Goal: Transaction & Acquisition: Book appointment/travel/reservation

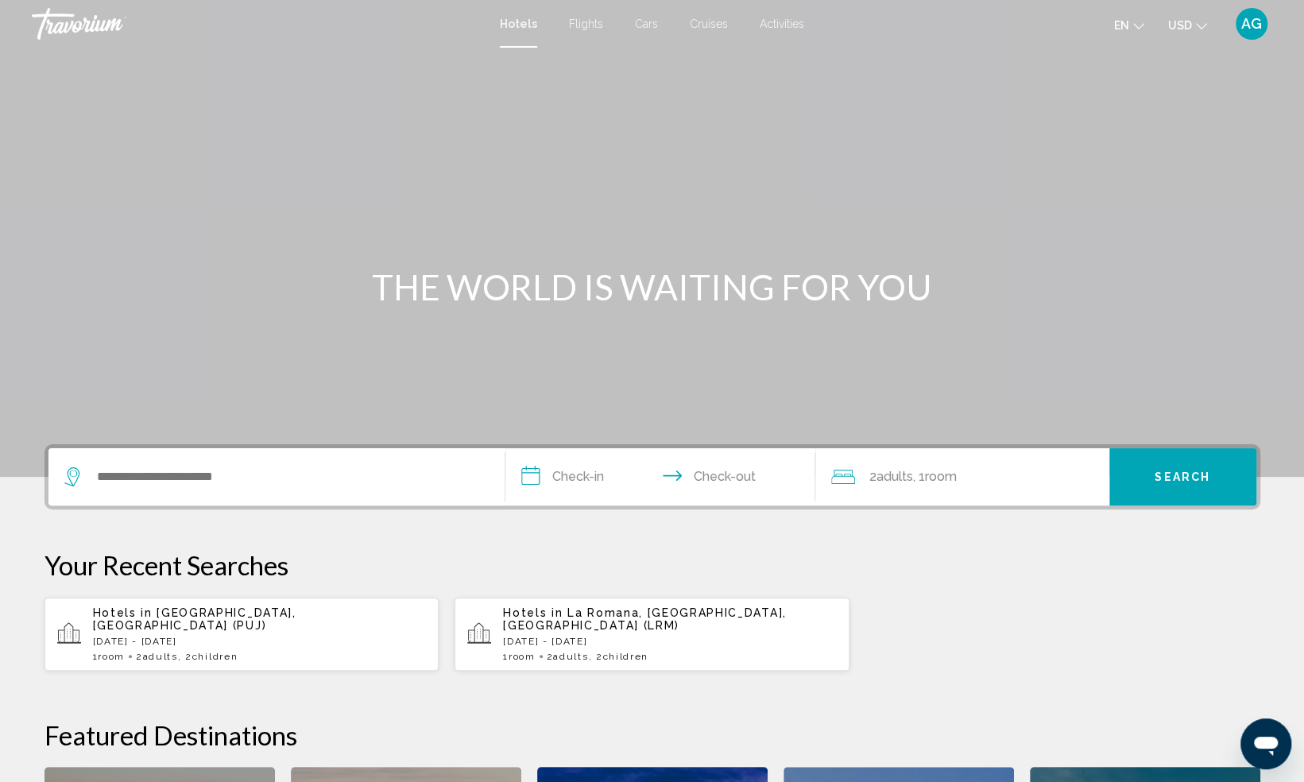
click at [581, 28] on span "Flights" at bounding box center [586, 23] width 34 height 13
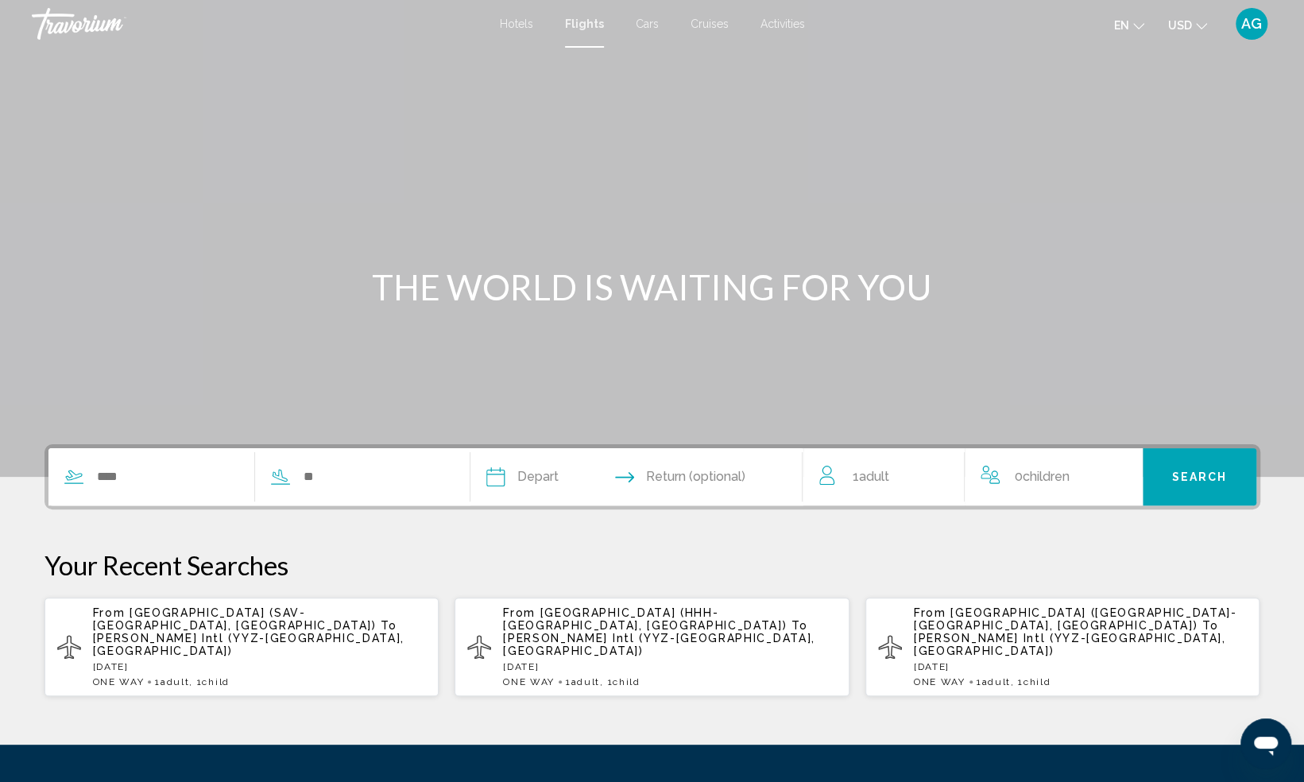
click at [1190, 35] on button "USD USD ($) MXN (Mex$) CAD (Can$) GBP (£) EUR (€) AUD (A$) NZD (NZ$) CNY (CN¥)" at bounding box center [1187, 25] width 39 height 23
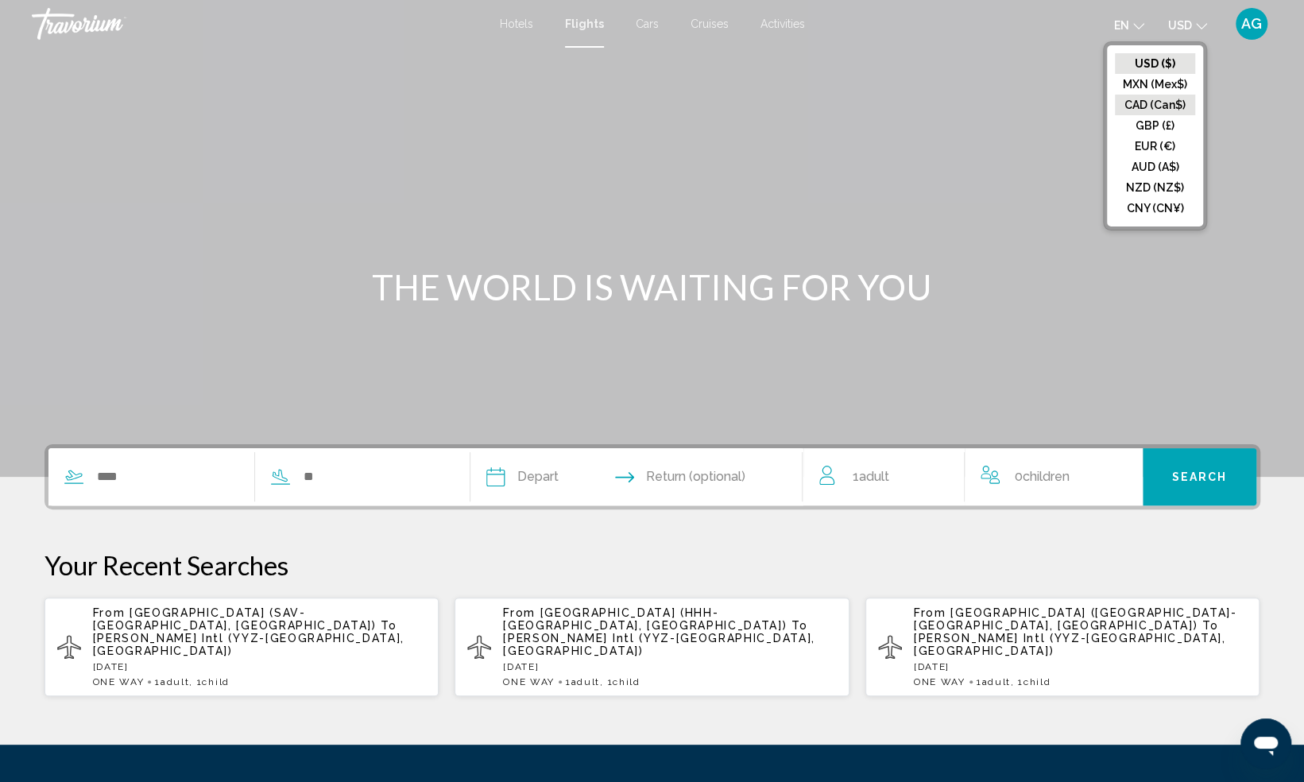
click at [1180, 111] on button "CAD (Can$)" at bounding box center [1155, 105] width 80 height 21
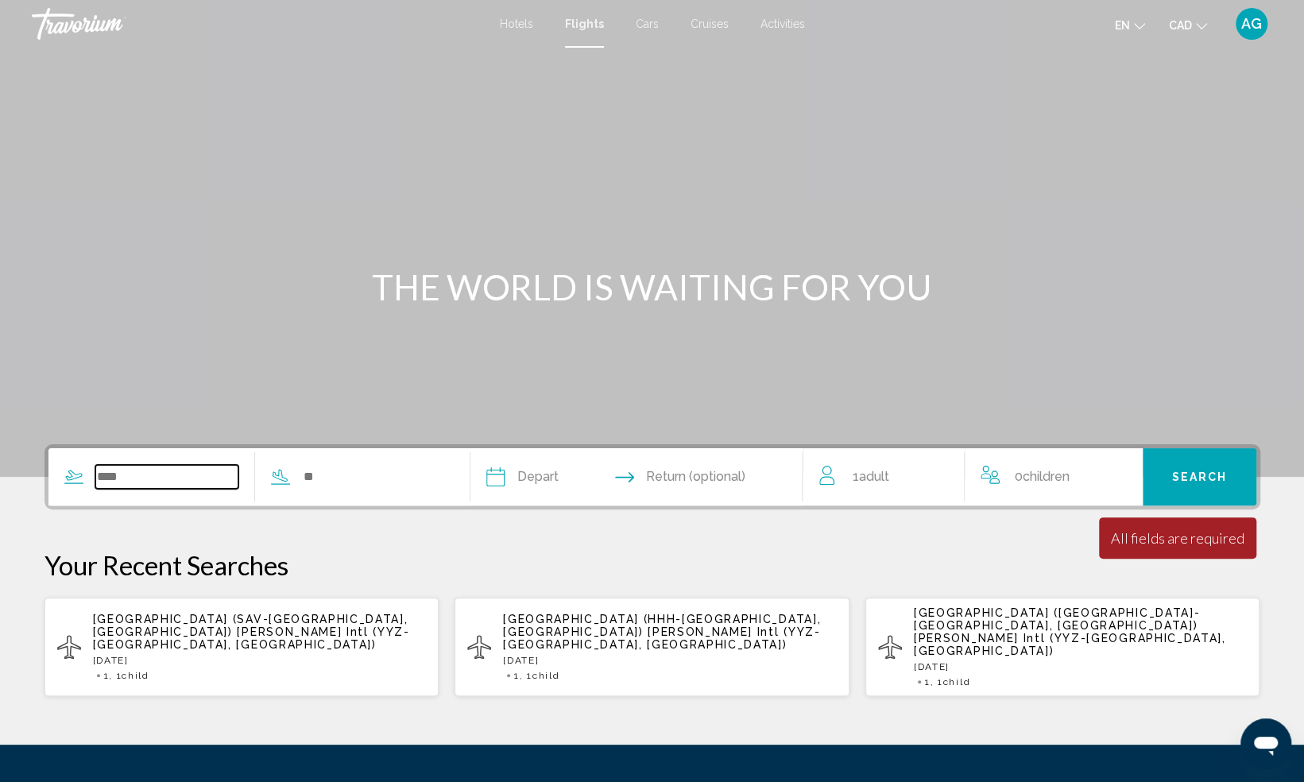
click at [145, 486] on input "Search widget" at bounding box center [167, 477] width 144 height 24
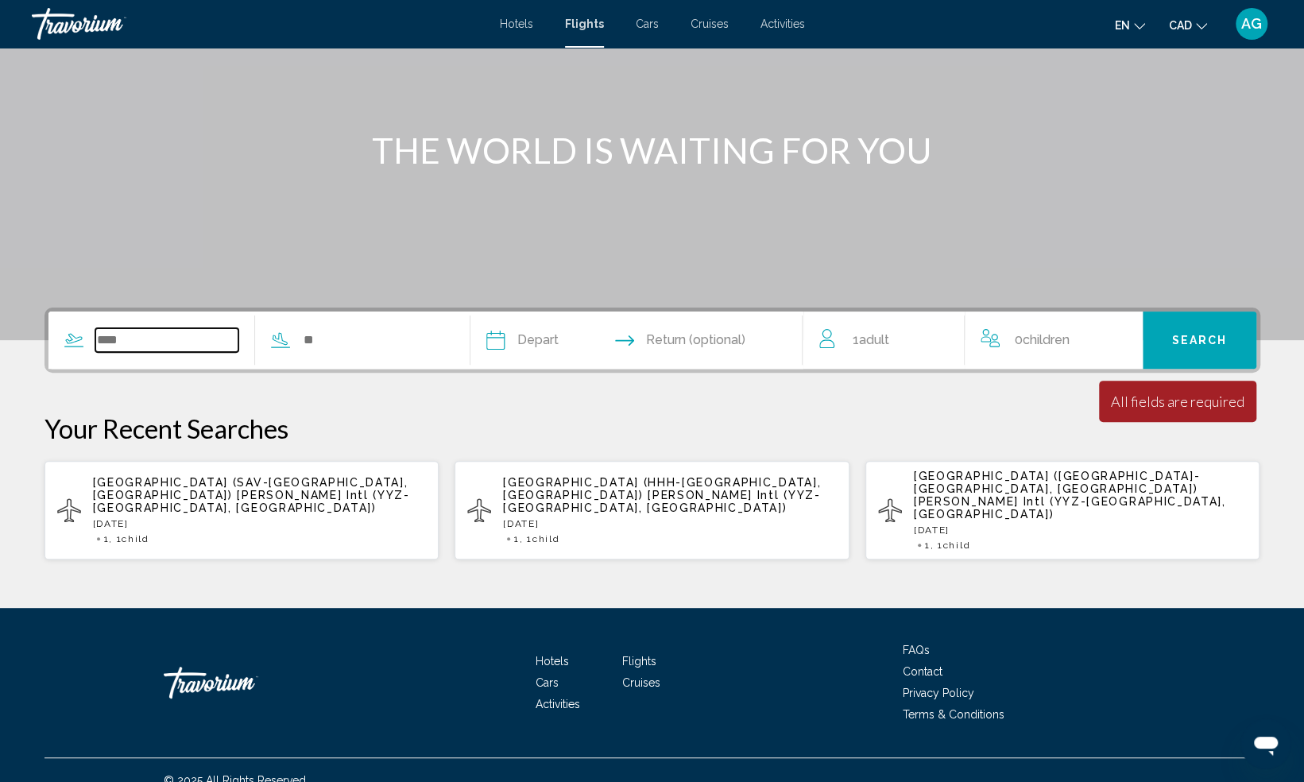
scroll to position [143, 0]
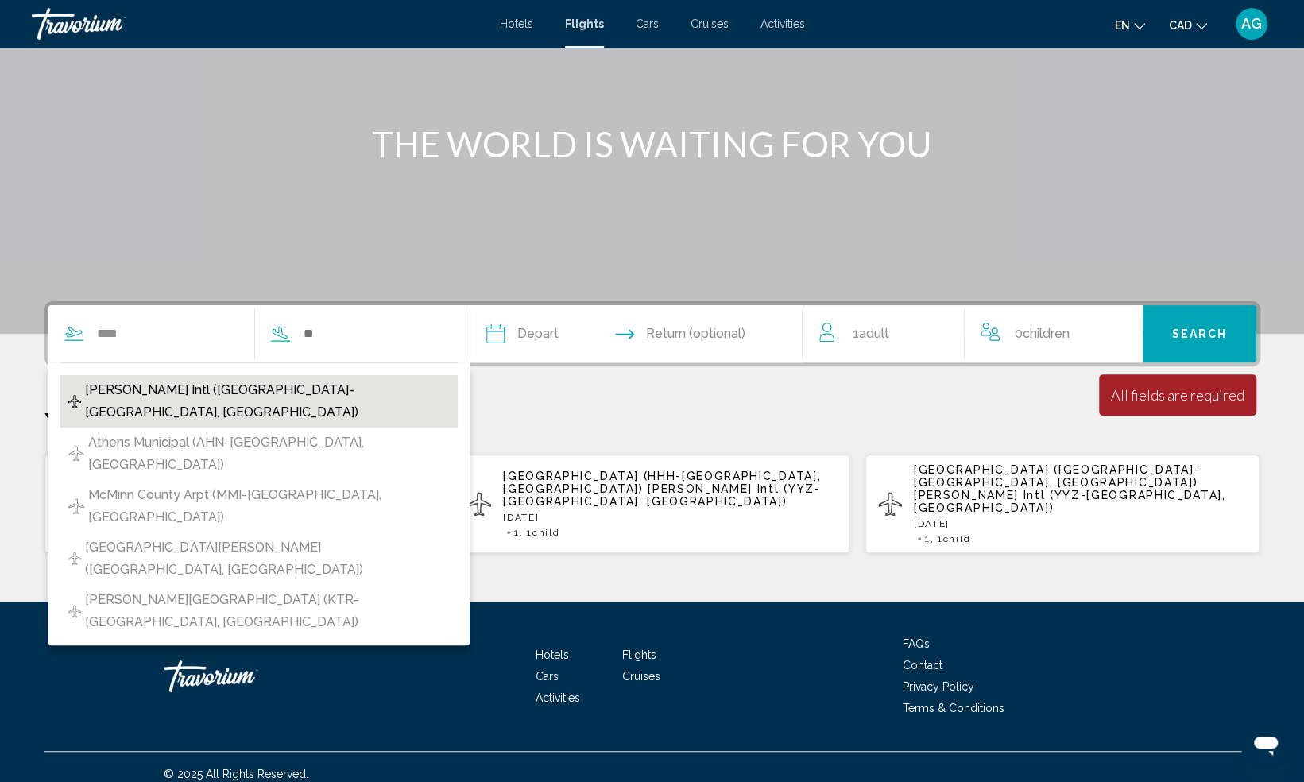
click at [332, 384] on span "[PERSON_NAME] Intl ([GEOGRAPHIC_DATA]-[GEOGRAPHIC_DATA], [GEOGRAPHIC_DATA])" at bounding box center [267, 401] width 365 height 44
type input "**********"
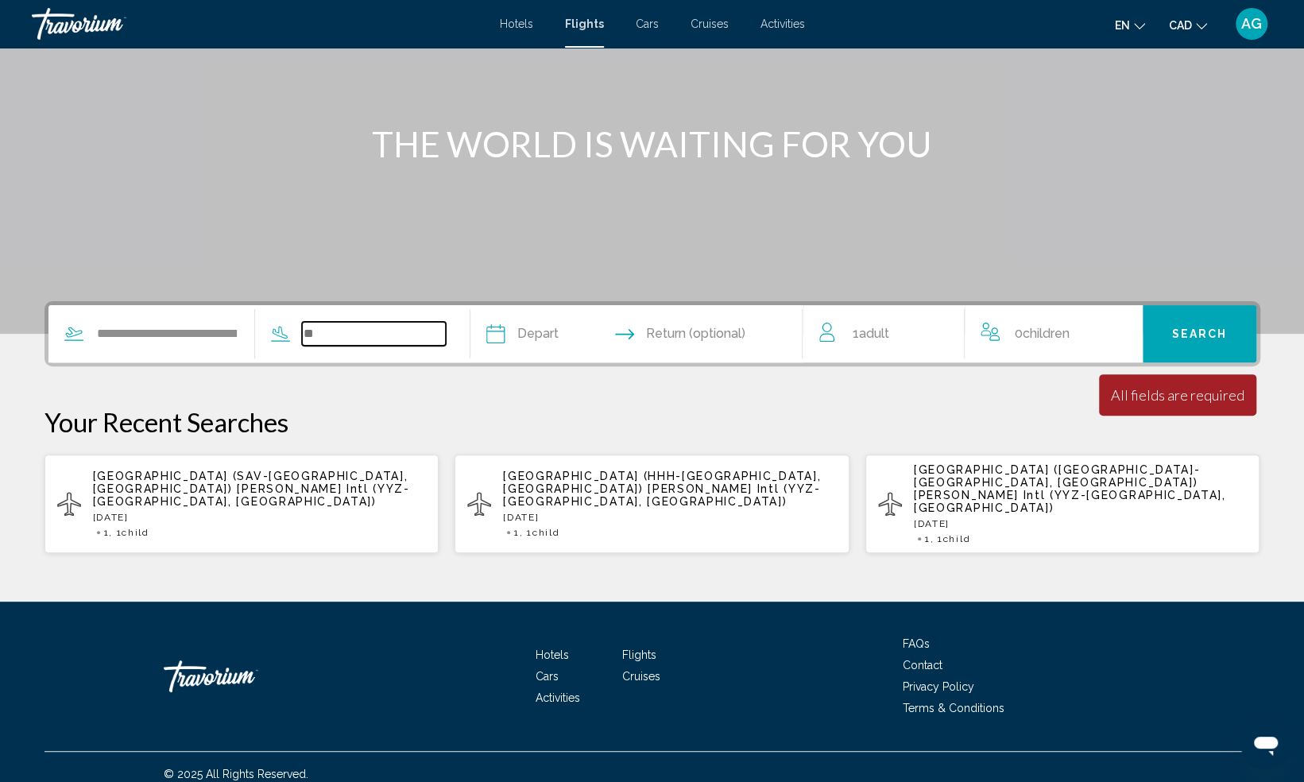
click at [386, 329] on input "Search widget" at bounding box center [374, 334] width 144 height 24
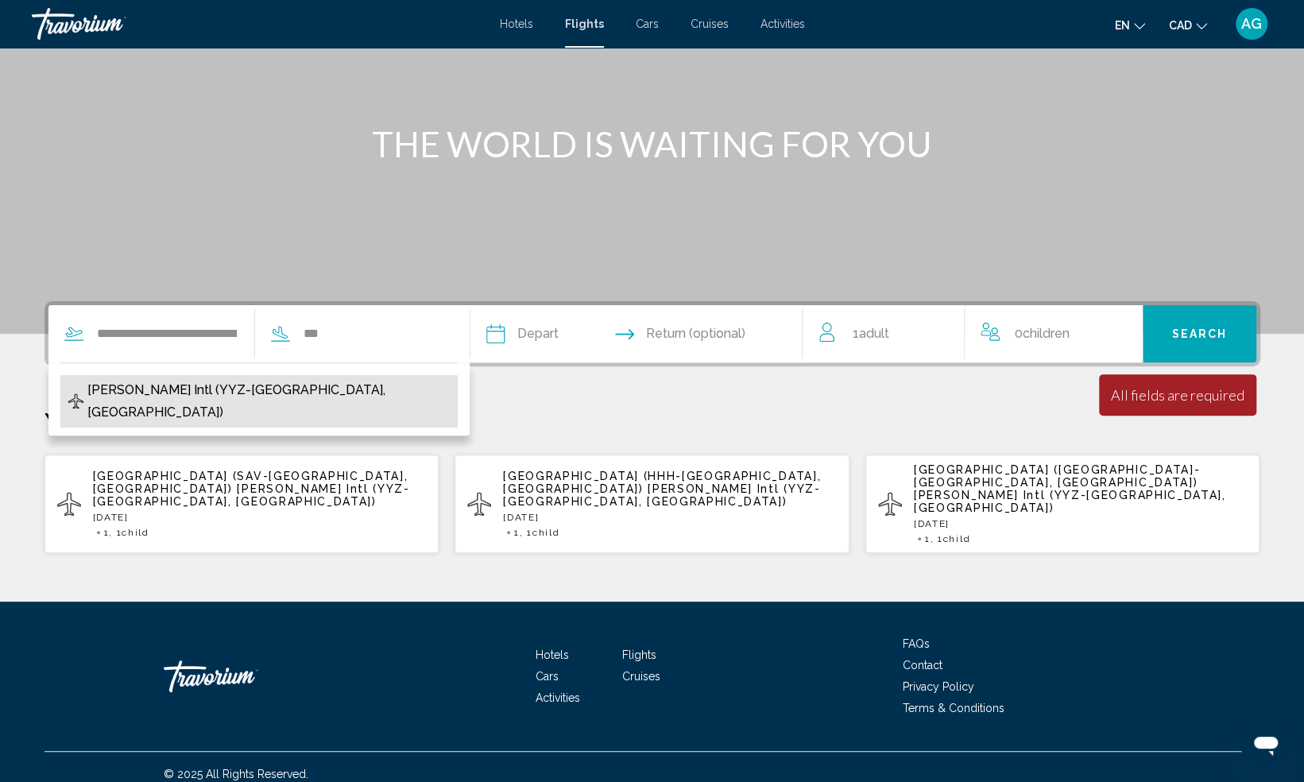
click at [321, 377] on button "[PERSON_NAME] Intl (YYZ-[GEOGRAPHIC_DATA], [GEOGRAPHIC_DATA])" at bounding box center [258, 401] width 397 height 52
type input "**********"
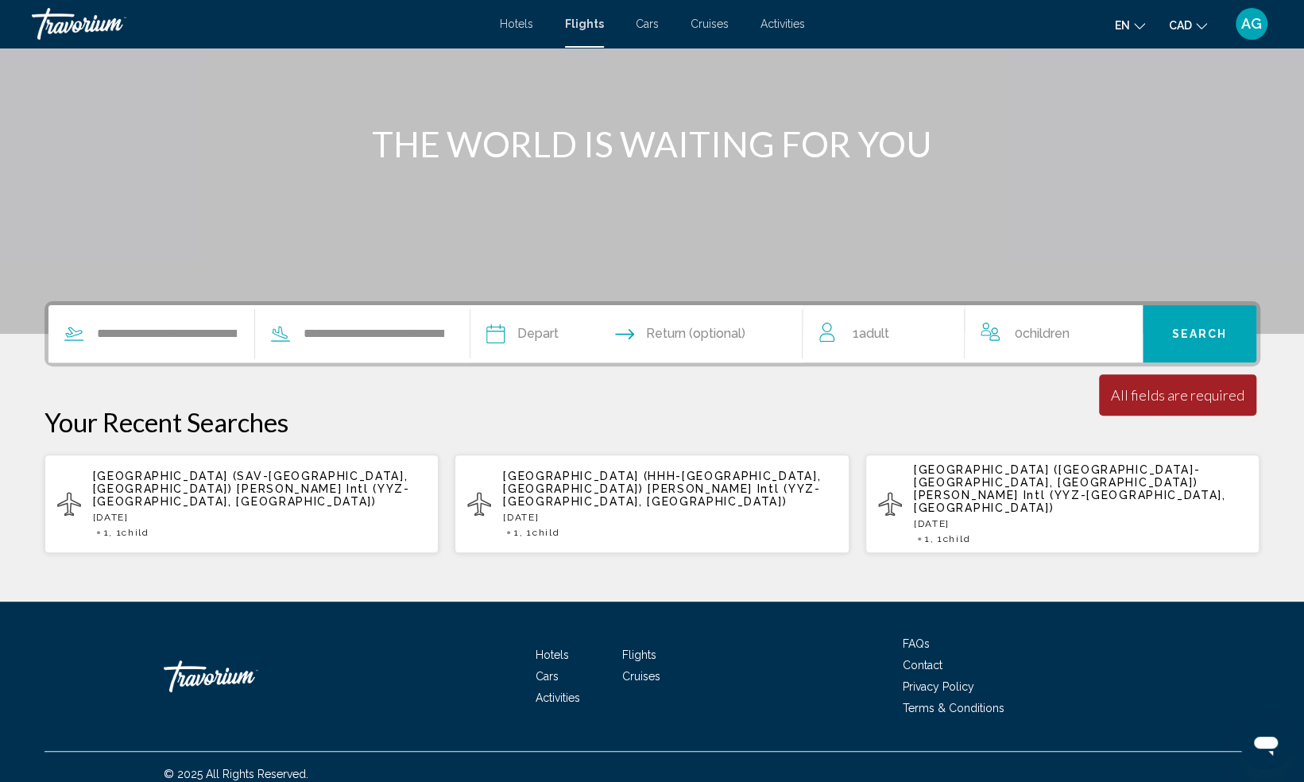
click at [539, 338] on input "Depart date" at bounding box center [564, 336] width 164 height 62
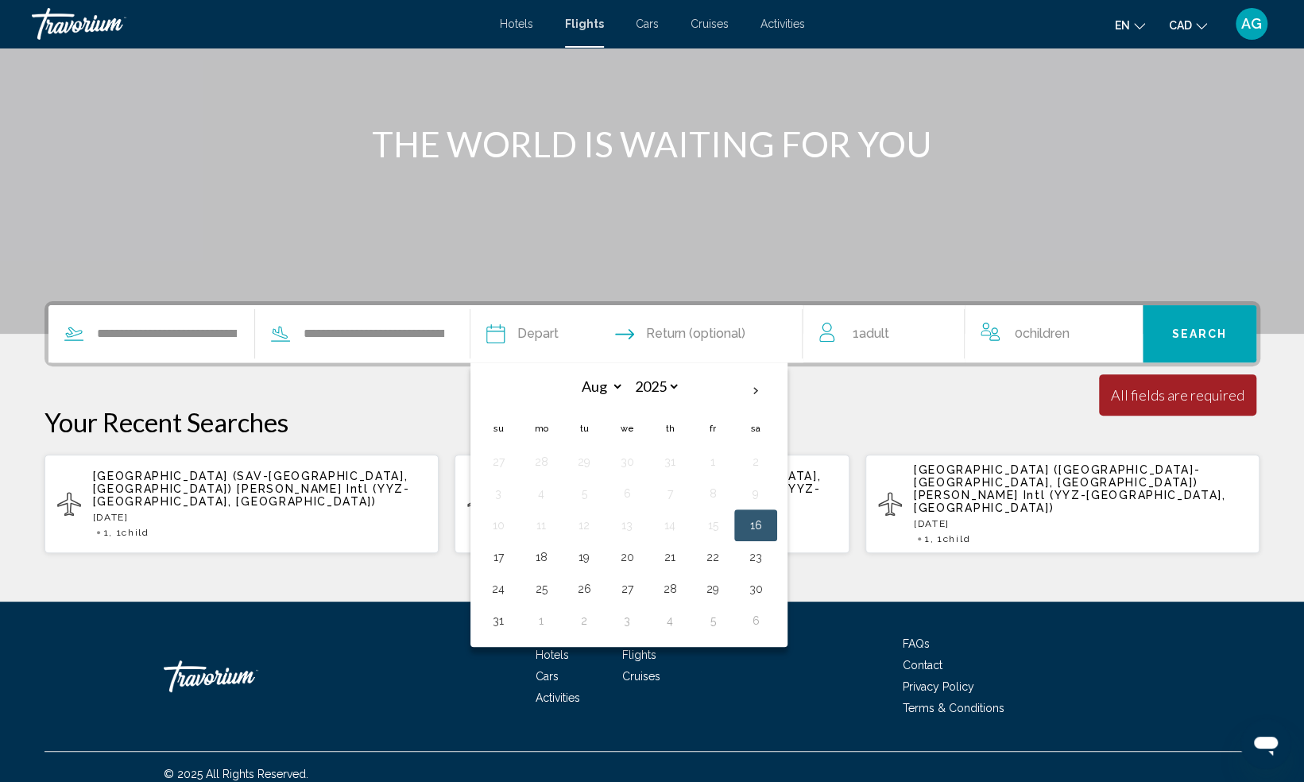
click at [762, 389] on th "Next month" at bounding box center [755, 390] width 43 height 35
click at [761, 395] on th "Next month" at bounding box center [755, 390] width 43 height 35
select select "*"
click at [494, 556] on button "19" at bounding box center [497, 557] width 25 height 22
type input "**********"
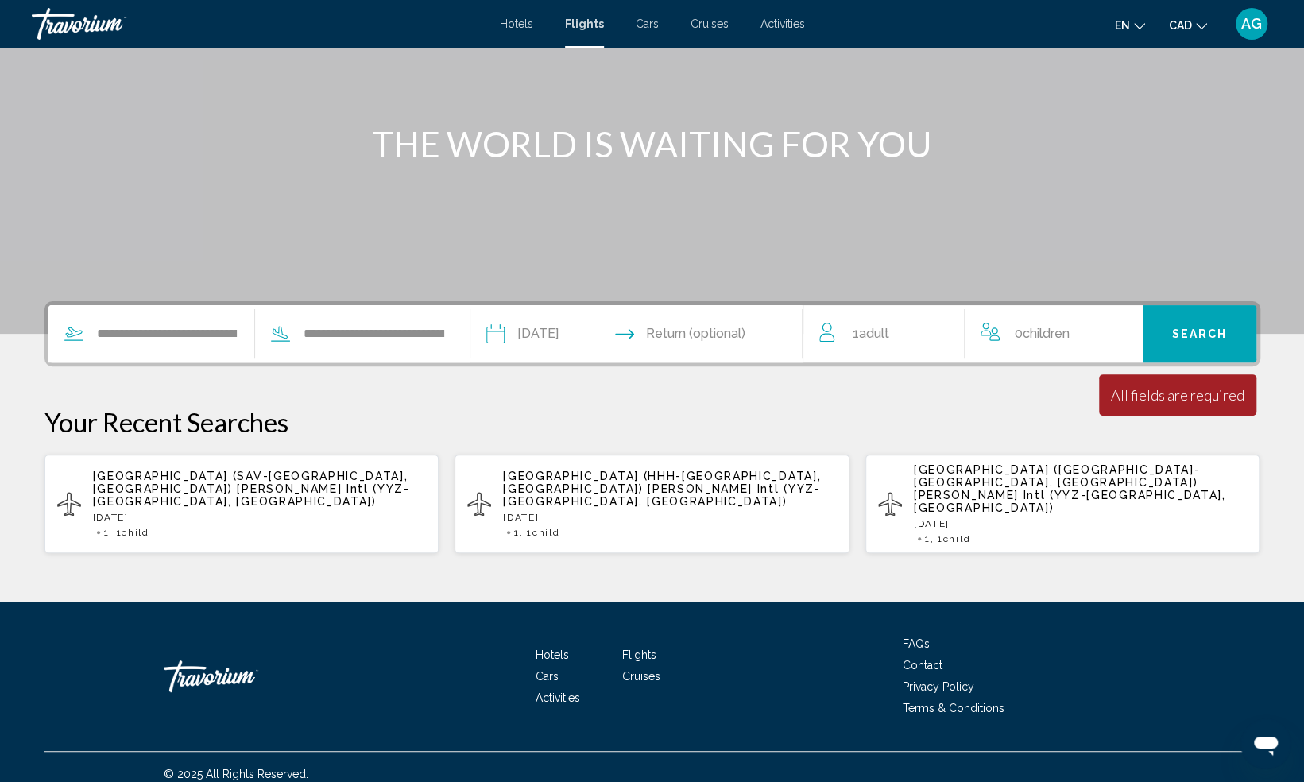
click at [879, 337] on span "Adult" at bounding box center [874, 333] width 30 height 15
click at [941, 327] on icon "Increment adults" at bounding box center [940, 330] width 14 height 14
click at [1114, 331] on icon "Increment children" at bounding box center [1119, 330] width 14 height 19
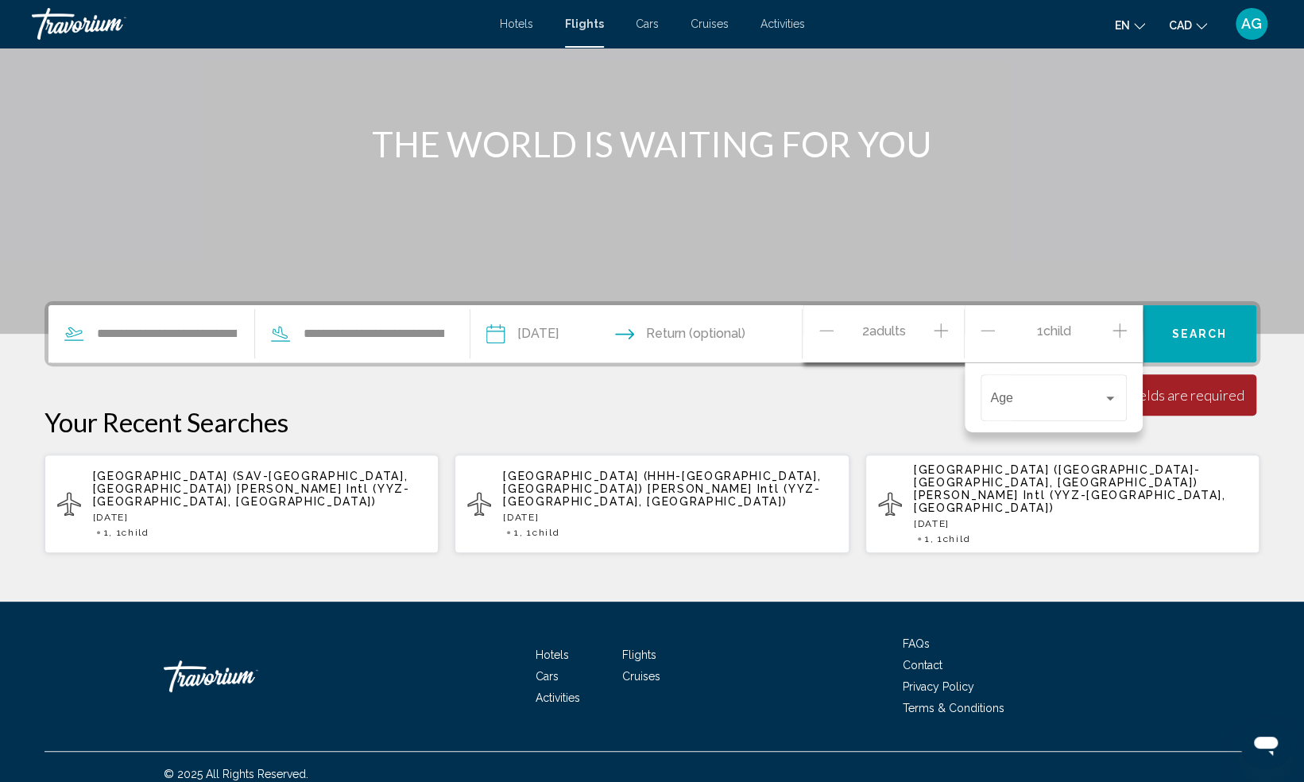
click at [1123, 334] on icon "Increment children" at bounding box center [1119, 330] width 14 height 19
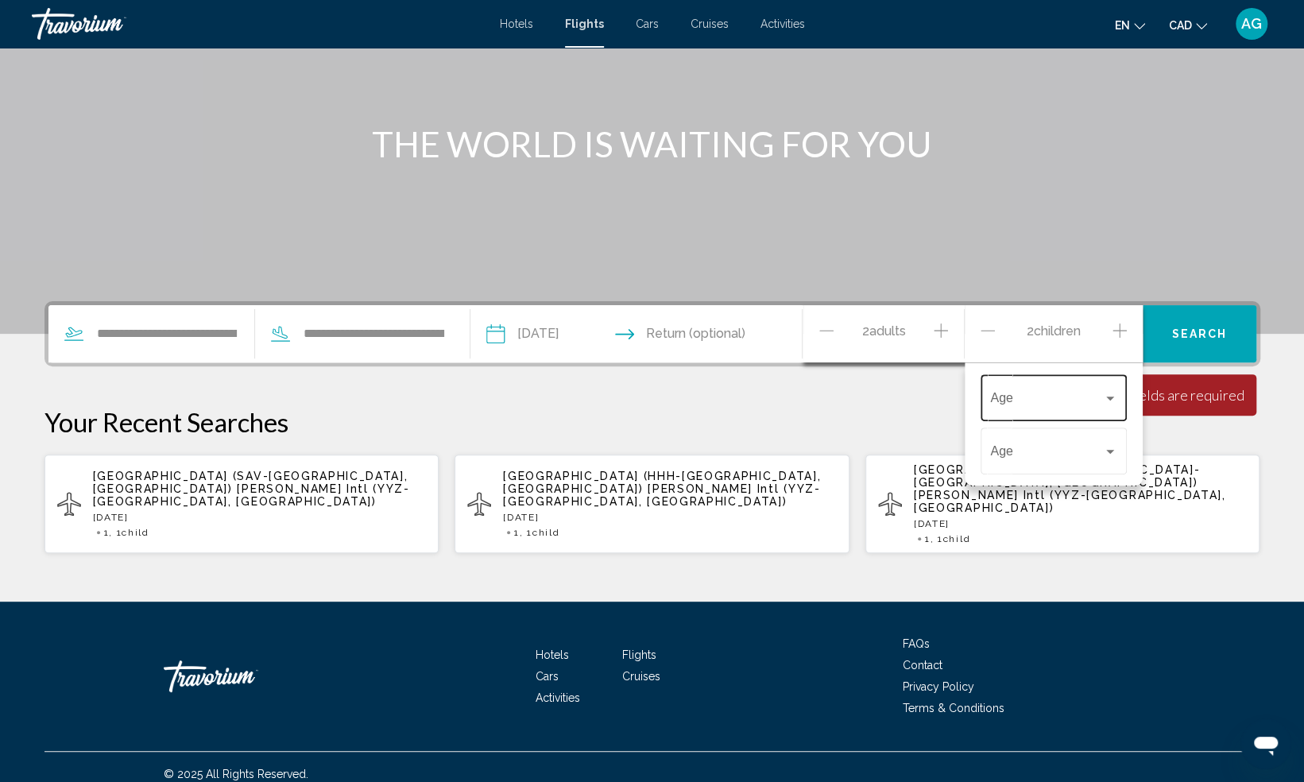
click at [1057, 400] on span "Travelers: 2 adults, 2 children" at bounding box center [1046, 401] width 113 height 14
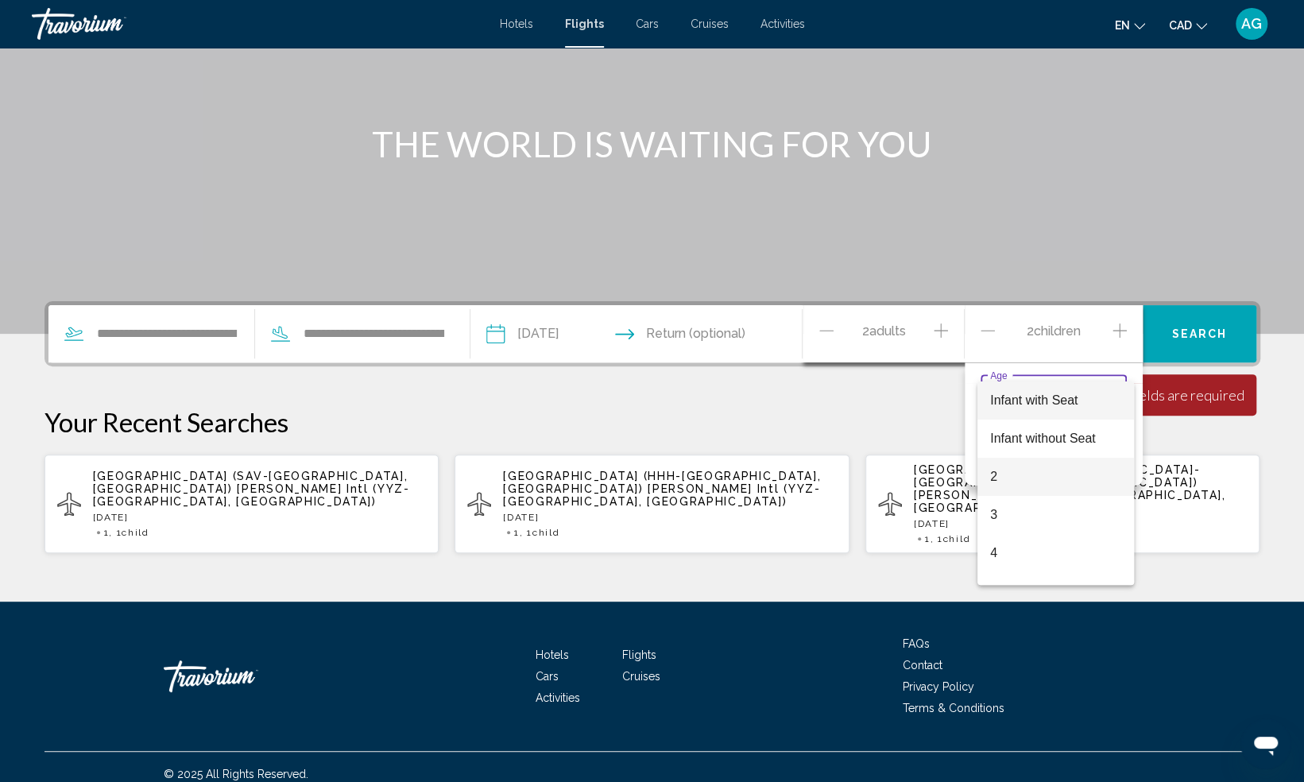
click at [1012, 488] on span "2" at bounding box center [1055, 477] width 131 height 38
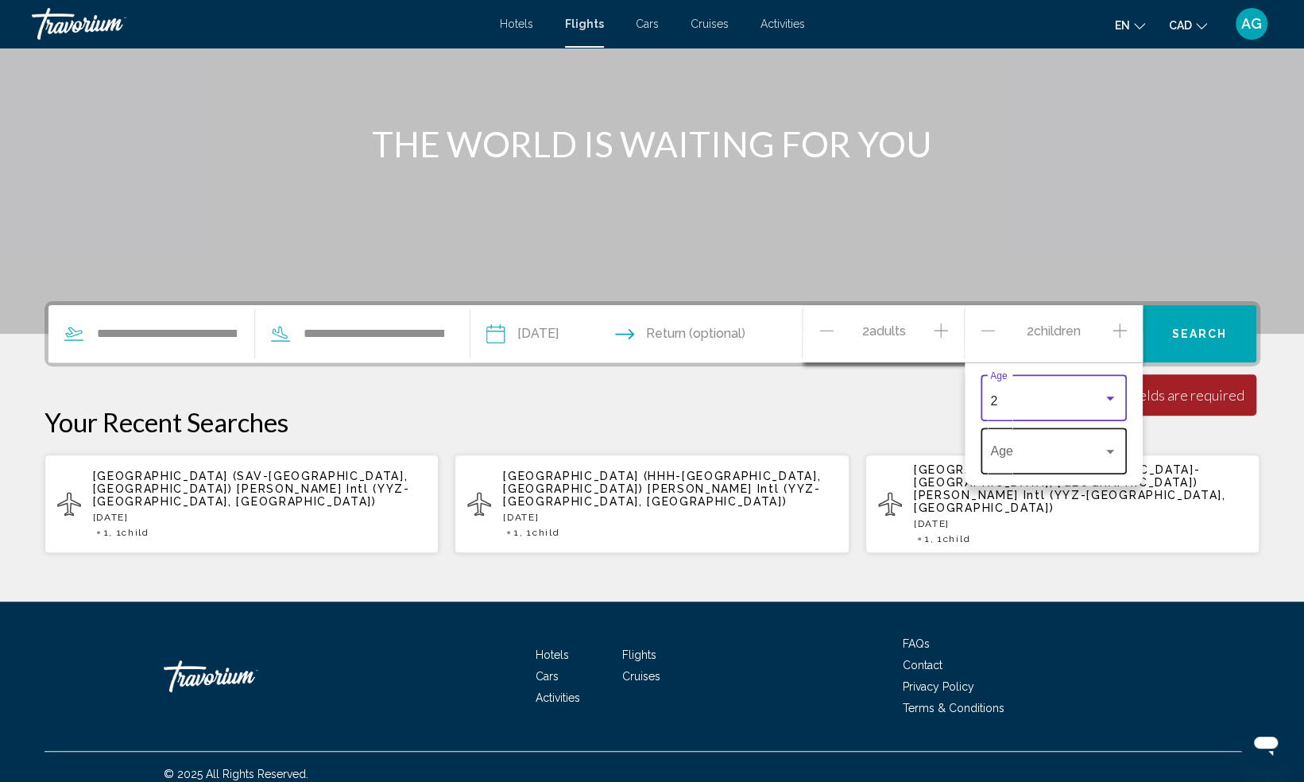
click at [1046, 458] on span "Travelers: 2 adults, 2 children" at bounding box center [1046, 454] width 113 height 14
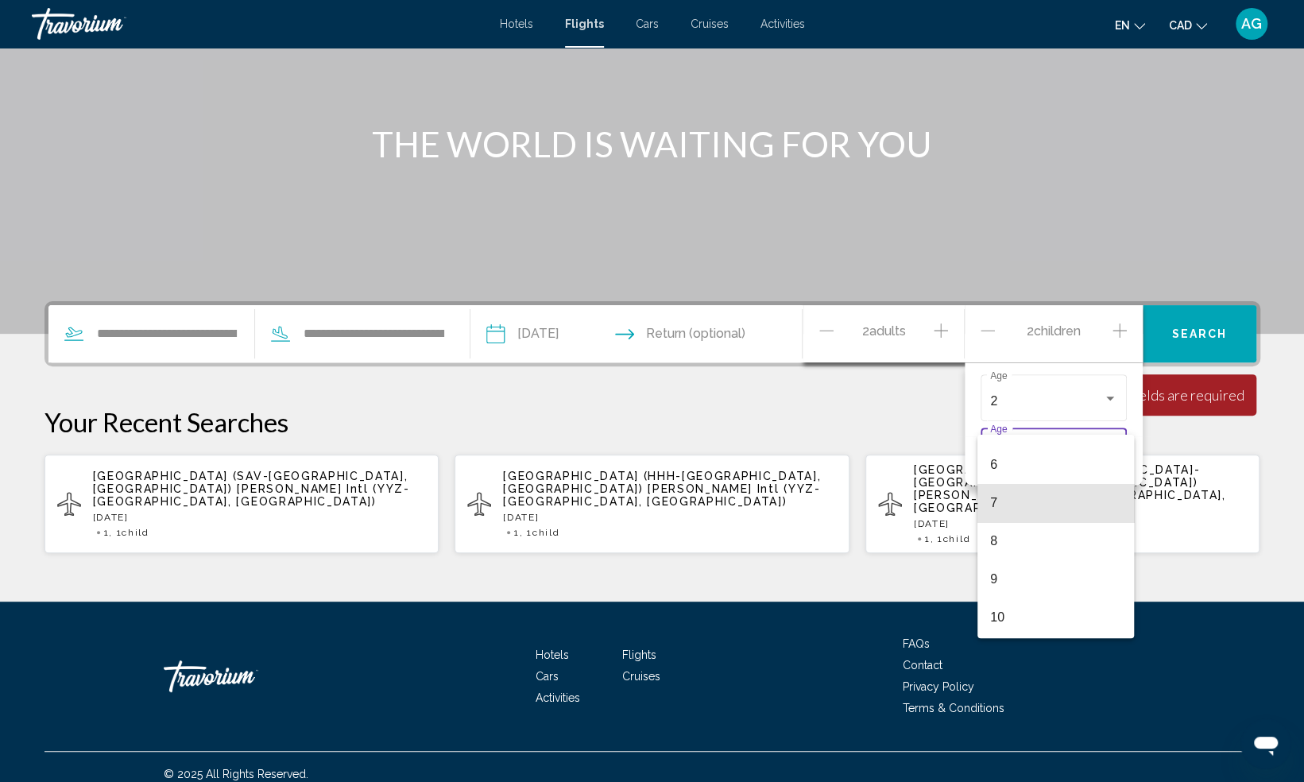
scroll to position [237, 0]
click at [1027, 570] on span "9" at bounding box center [1055, 560] width 131 height 38
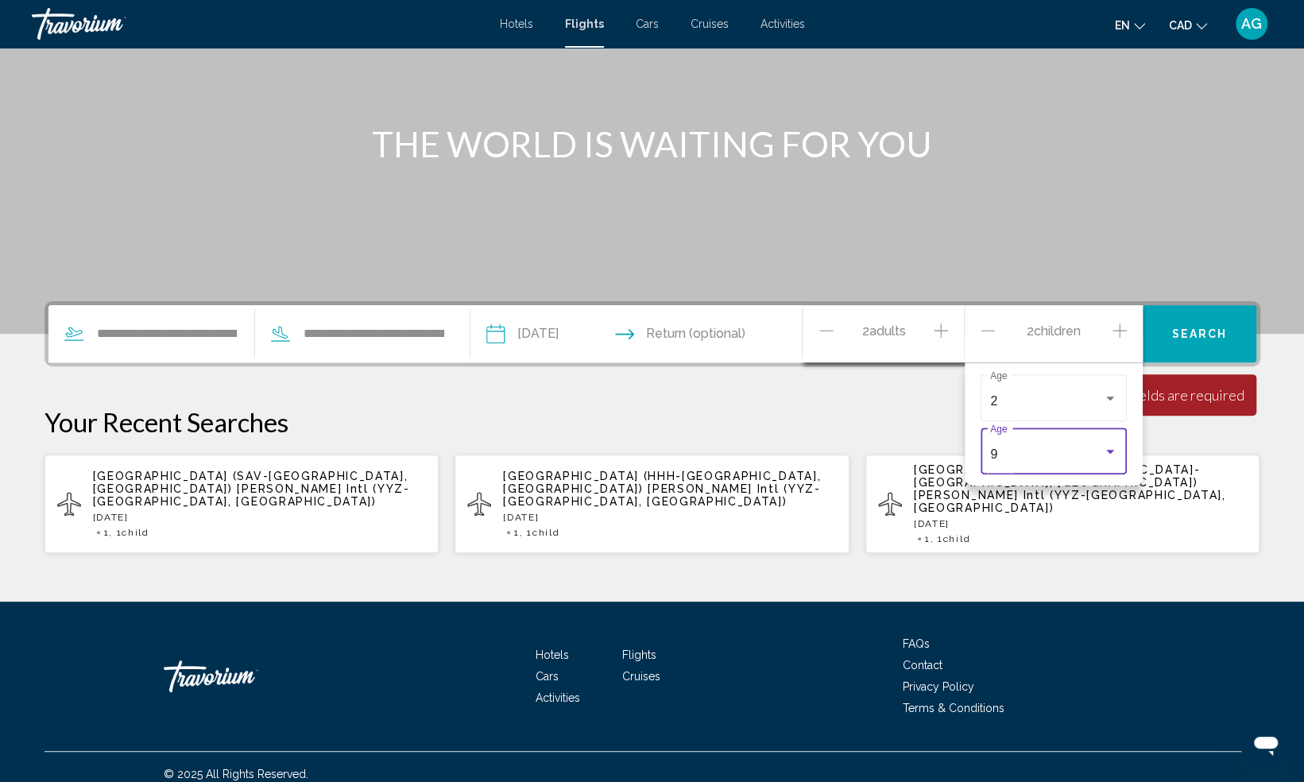
click at [1201, 320] on button "Search" at bounding box center [1199, 333] width 114 height 57
